Goal: Browse casually

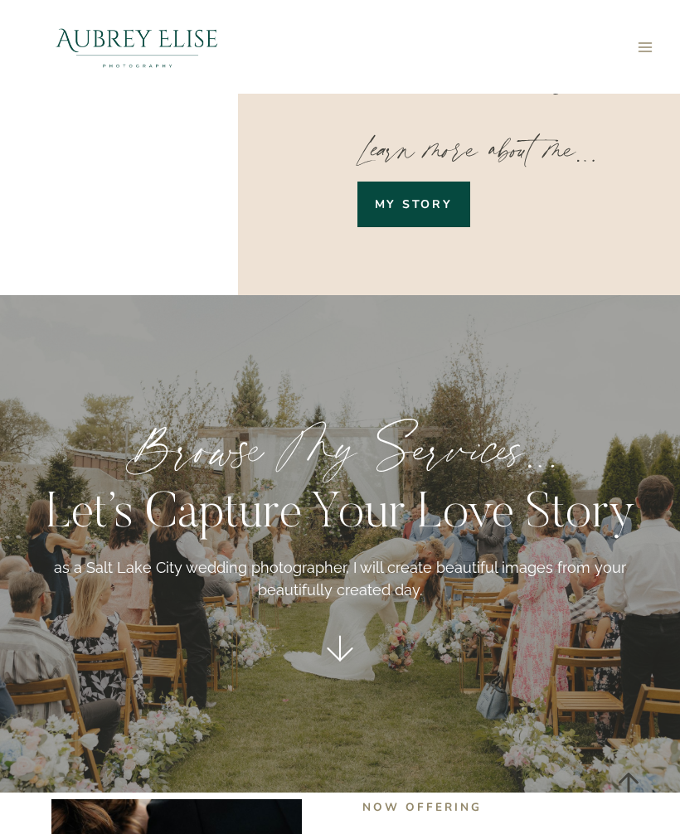
scroll to position [1823, 0]
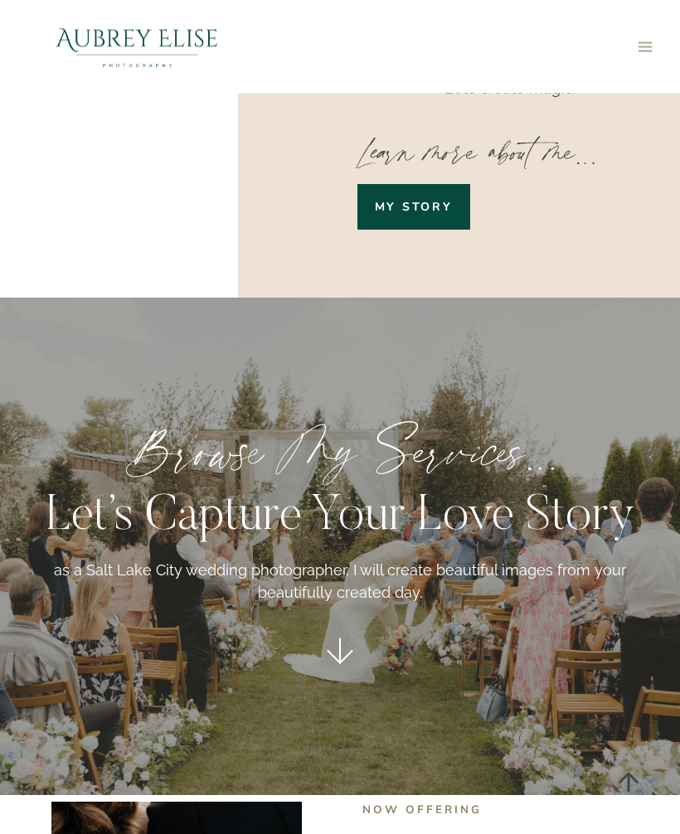
click at [385, 551] on div "Browse my services… Let’s capture your love story as a Salt Lake City wedding p…" at bounding box center [340, 546] width 680 height 497
click at [418, 559] on p "as a Salt Lake City wedding photographer, I will create beautiful images from y…" at bounding box center [340, 581] width 640 height 45
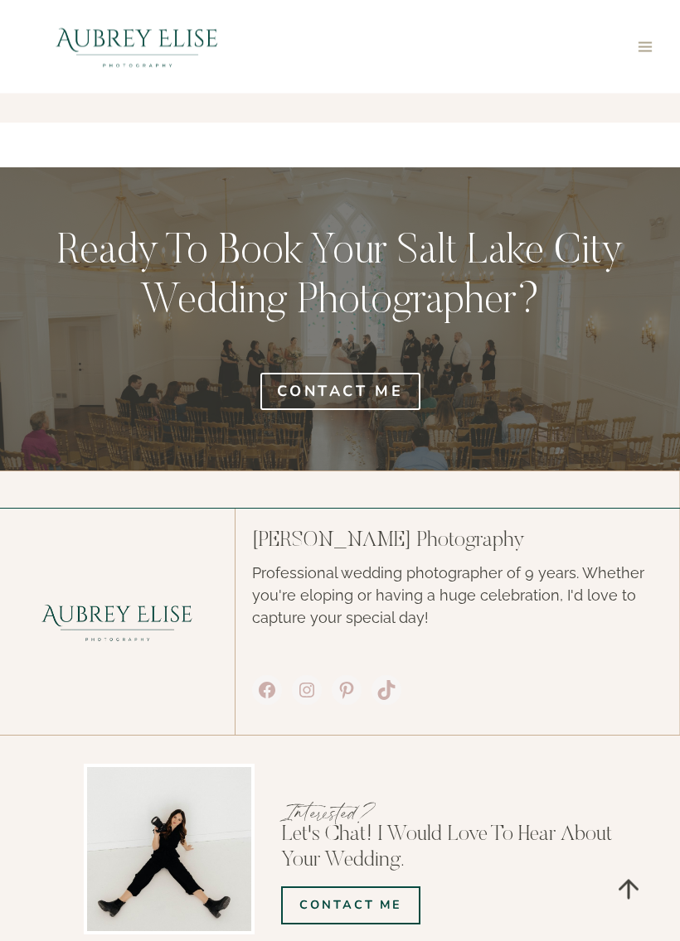
scroll to position [6461, 0]
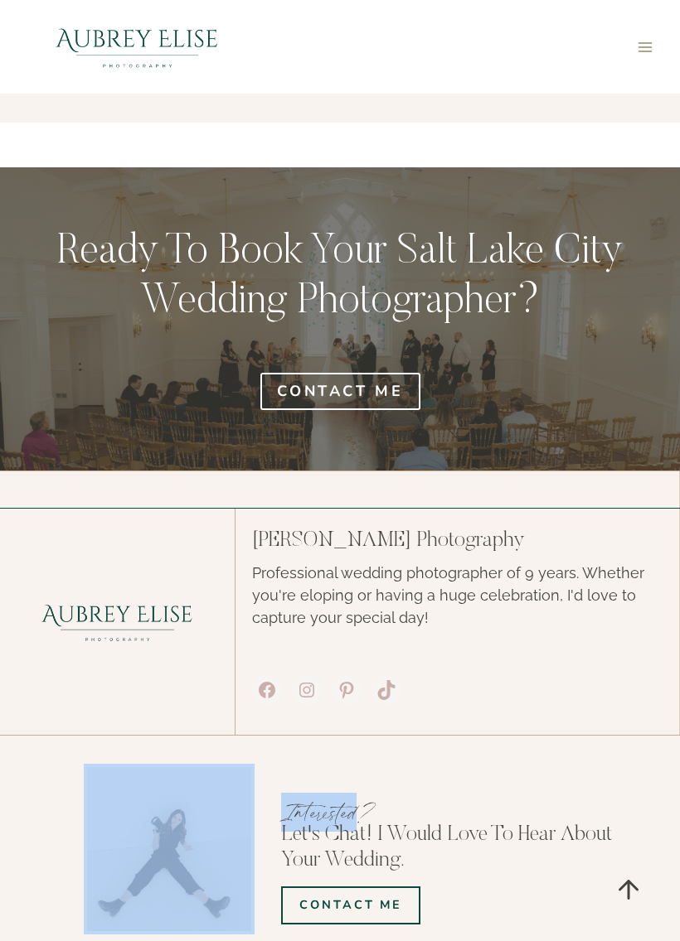
click at [41, 81] on img at bounding box center [137, 47] width 235 height 94
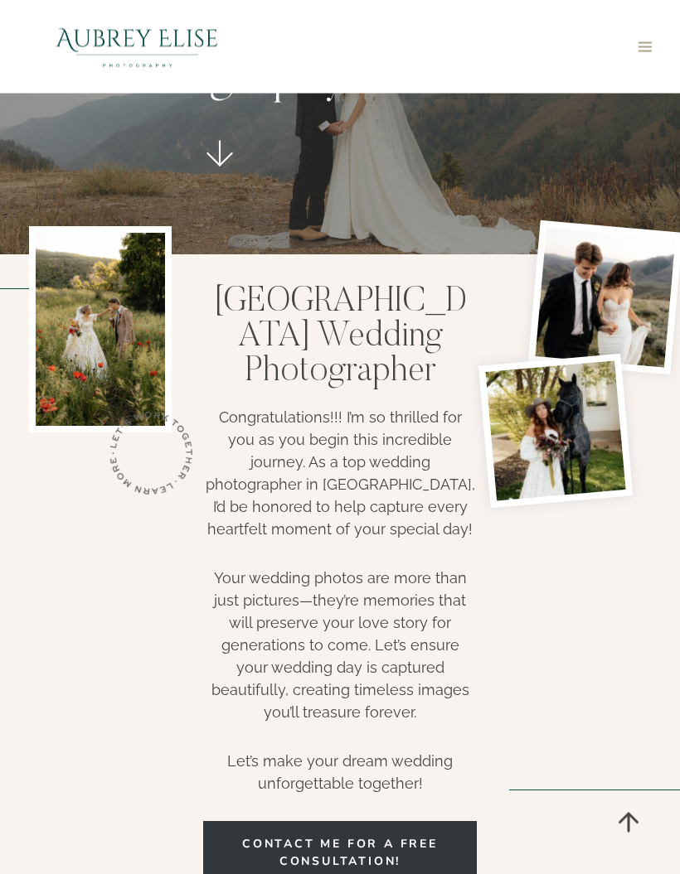
scroll to position [215, 0]
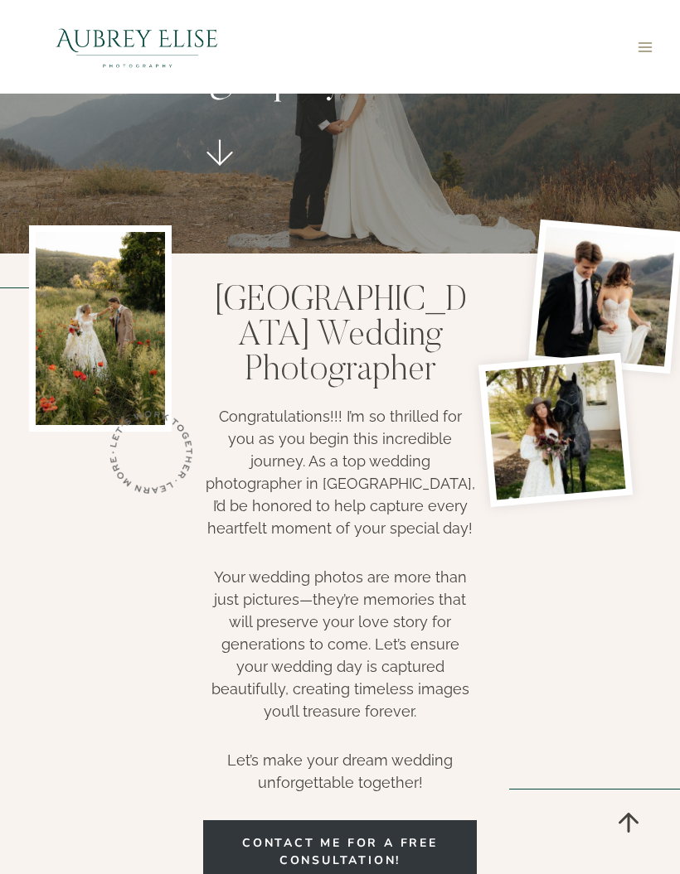
click at [311, 58] on div at bounding box center [231, 47] width 422 height 94
click at [562, 33] on div "Toggle Menu" at bounding box center [551, 47] width 218 height 94
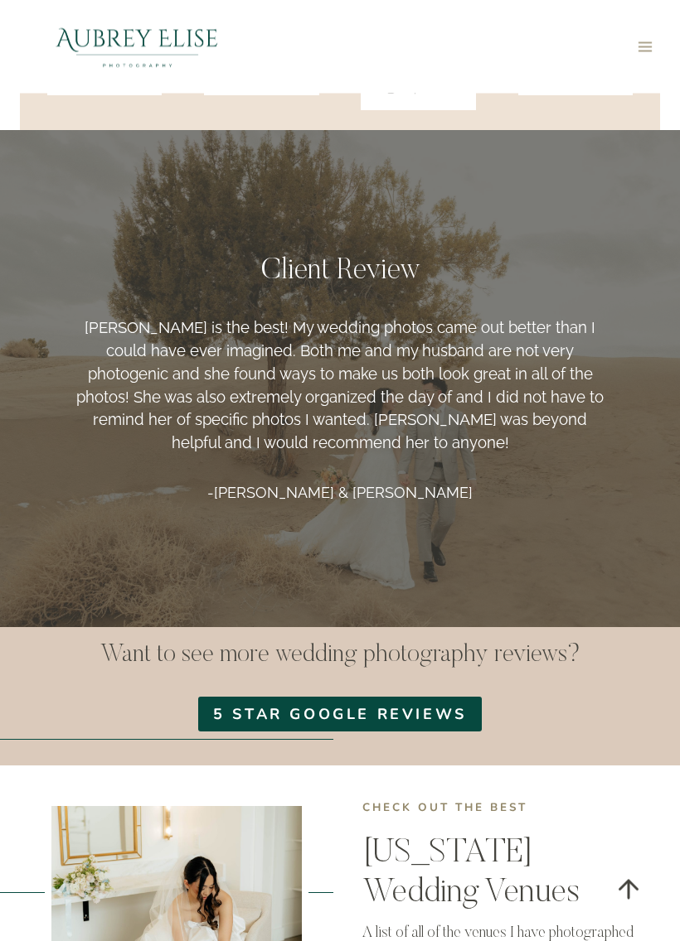
scroll to position [3333, 0]
click at [36, 75] on img at bounding box center [137, 47] width 235 height 94
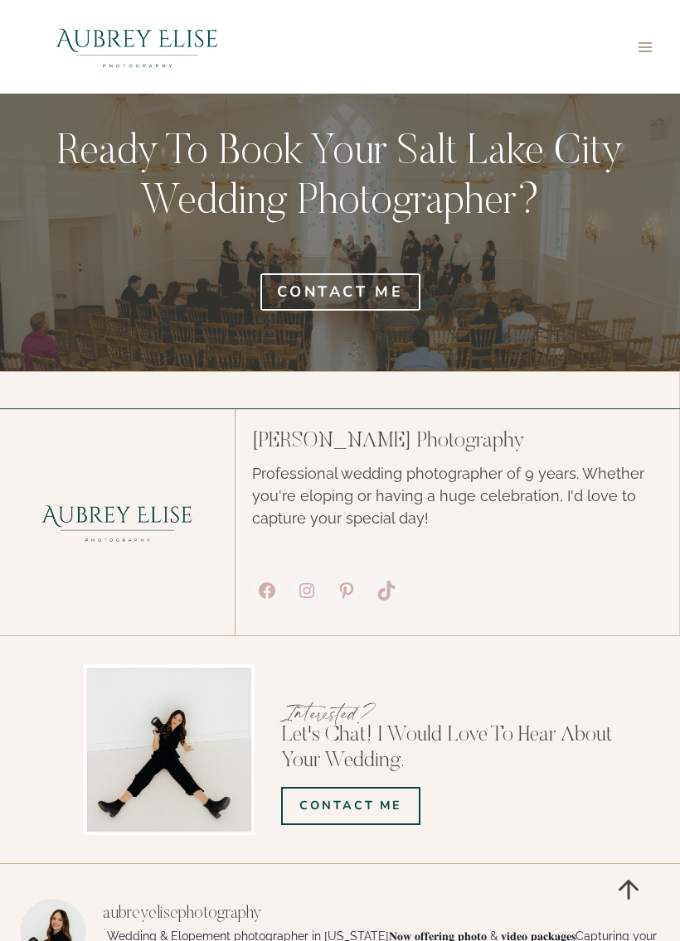
scroll to position [6564, 0]
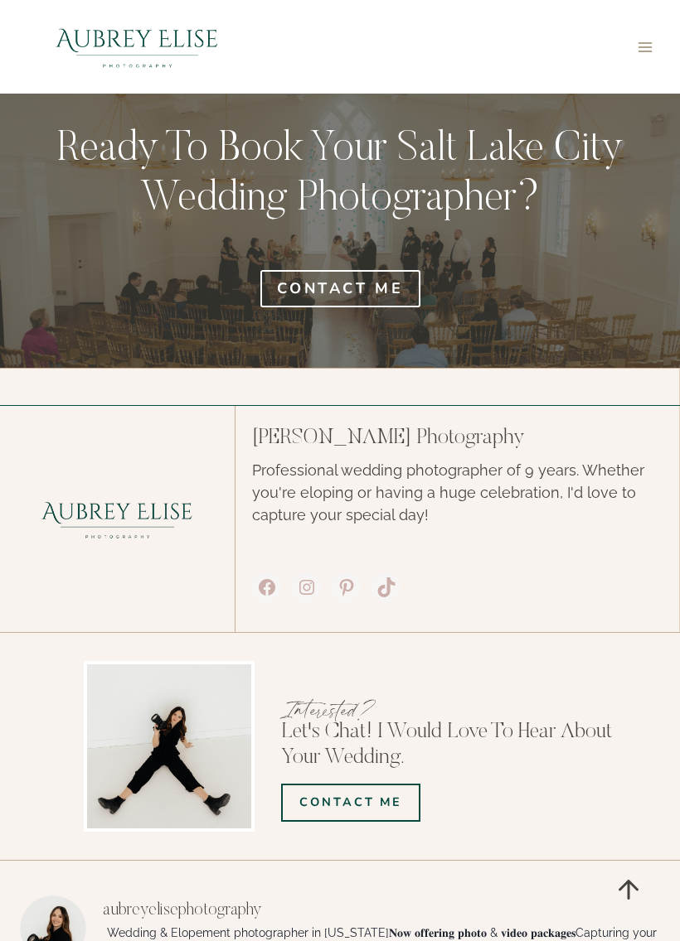
click at [627, 874] on link "Scroll to top" at bounding box center [628, 890] width 54 height 54
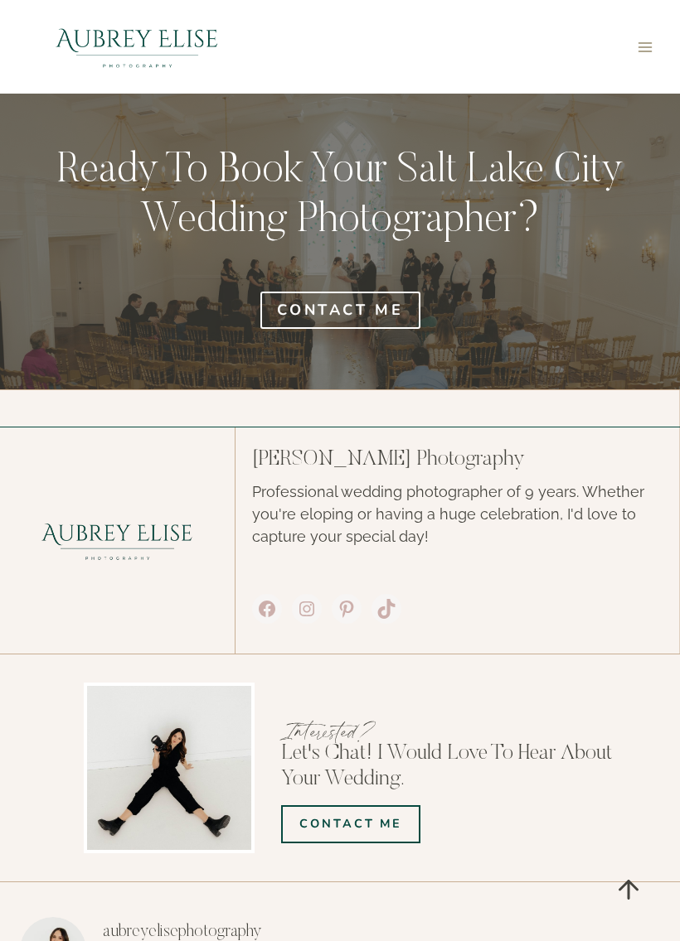
click at [623, 874] on link "Scroll to top" at bounding box center [628, 890] width 54 height 54
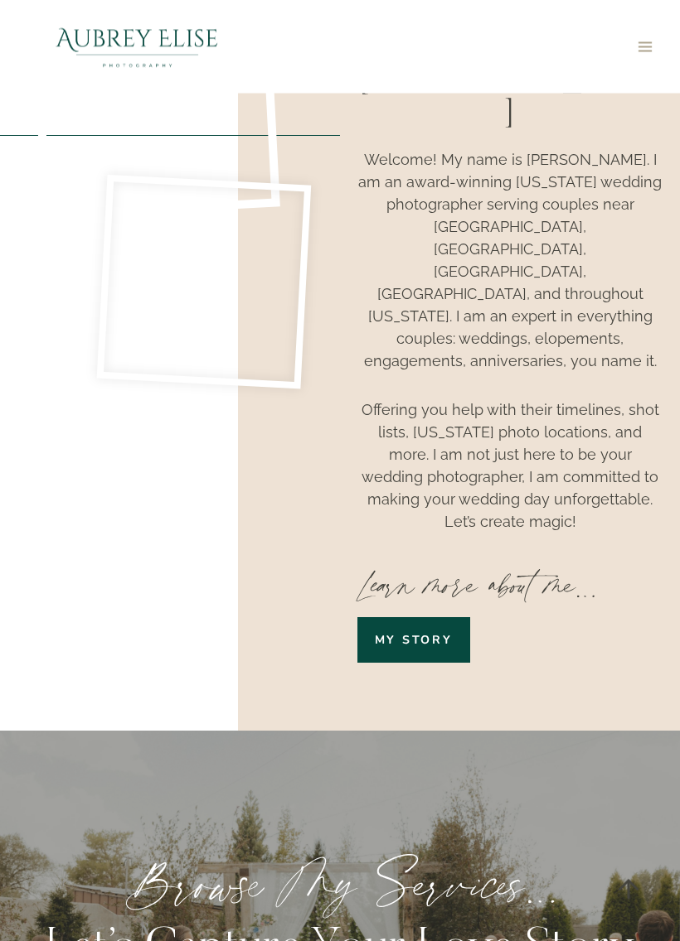
scroll to position [0, 0]
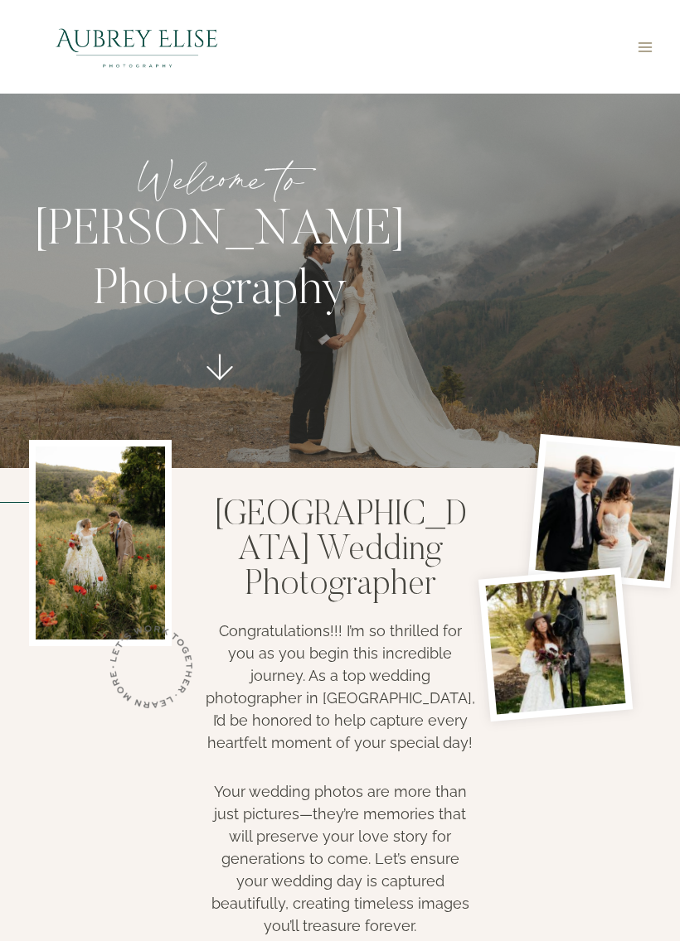
click at [51, 16] on img at bounding box center [137, 47] width 235 height 94
